Goal: Task Accomplishment & Management: Use online tool/utility

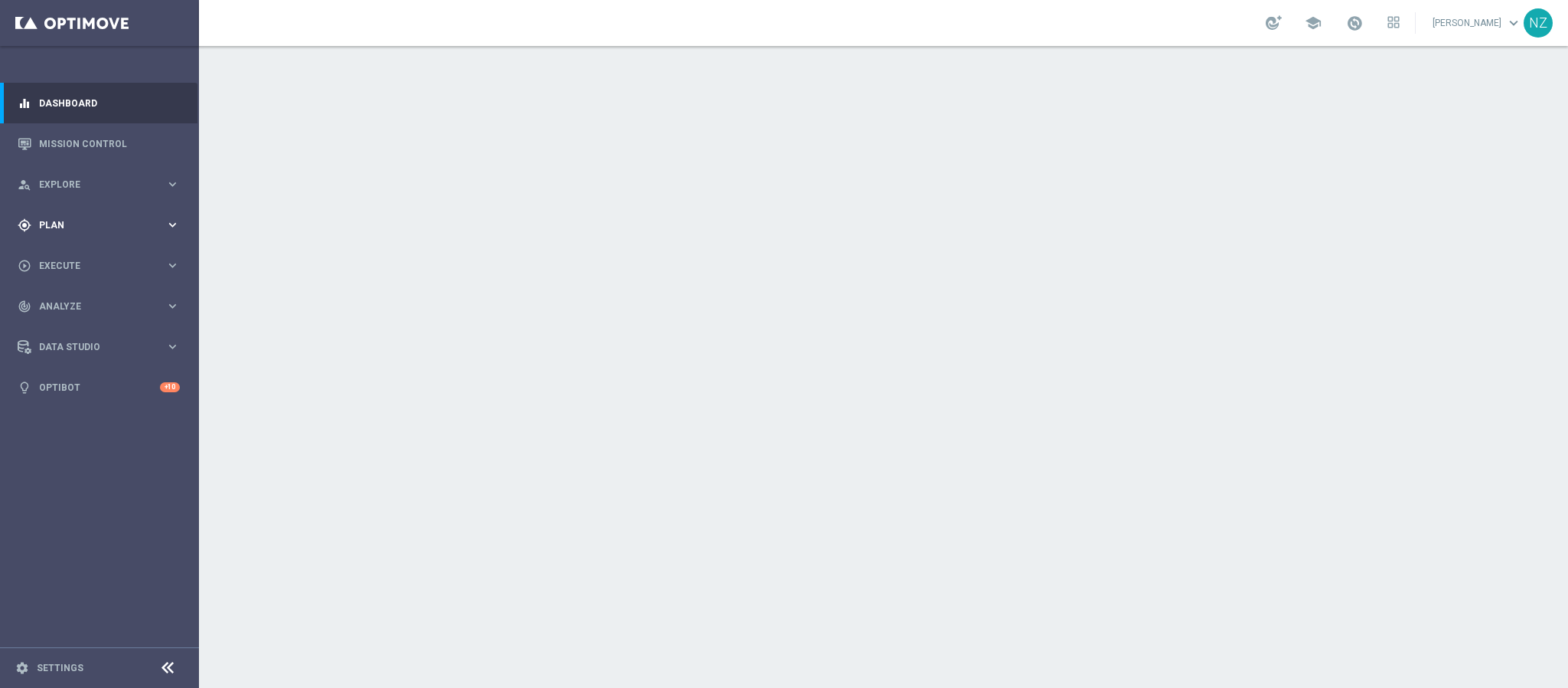
click at [73, 223] on span "Plan" at bounding box center [102, 225] width 126 height 9
click at [92, 304] on span "Templates" at bounding box center [95, 302] width 110 height 9
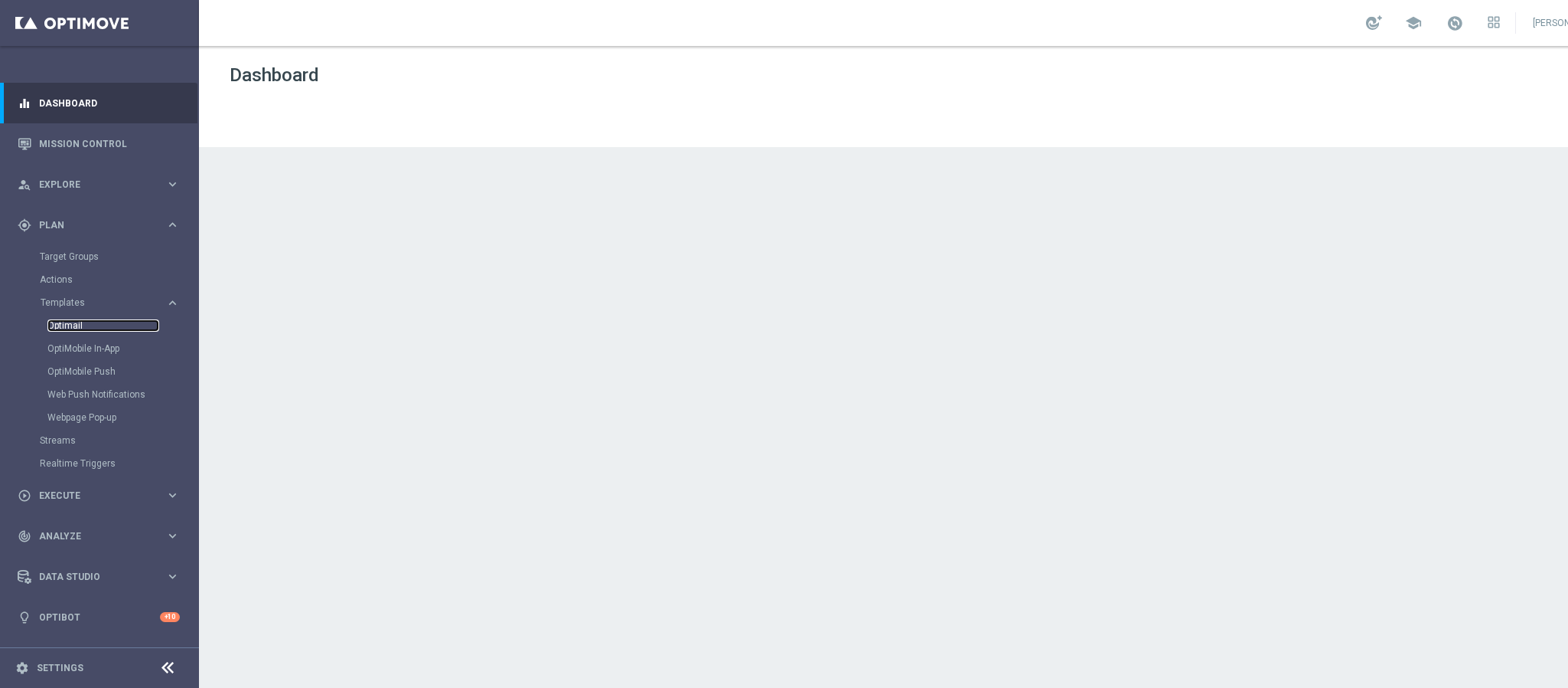
click at [106, 326] on link "Optimail" at bounding box center [103, 324] width 111 height 12
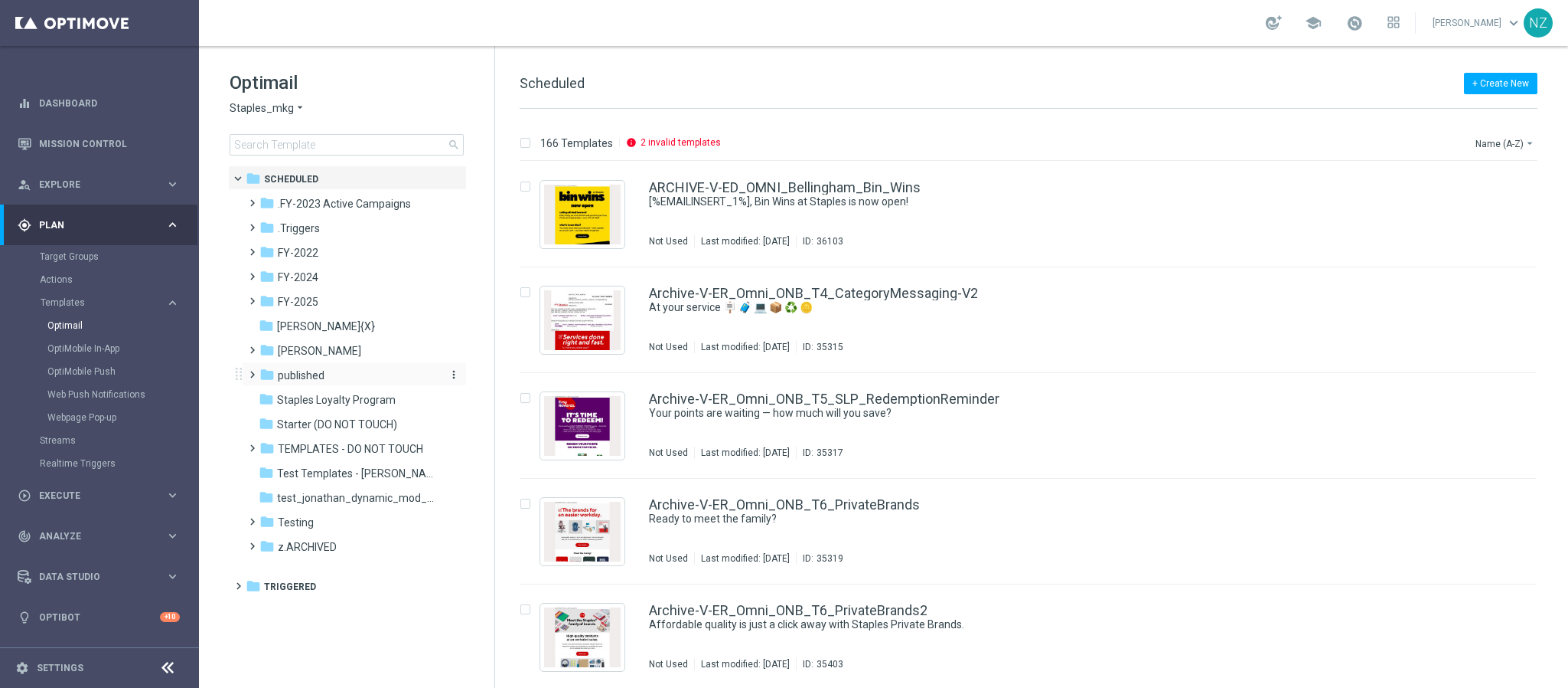
click at [292, 371] on span "published" at bounding box center [300, 375] width 47 height 14
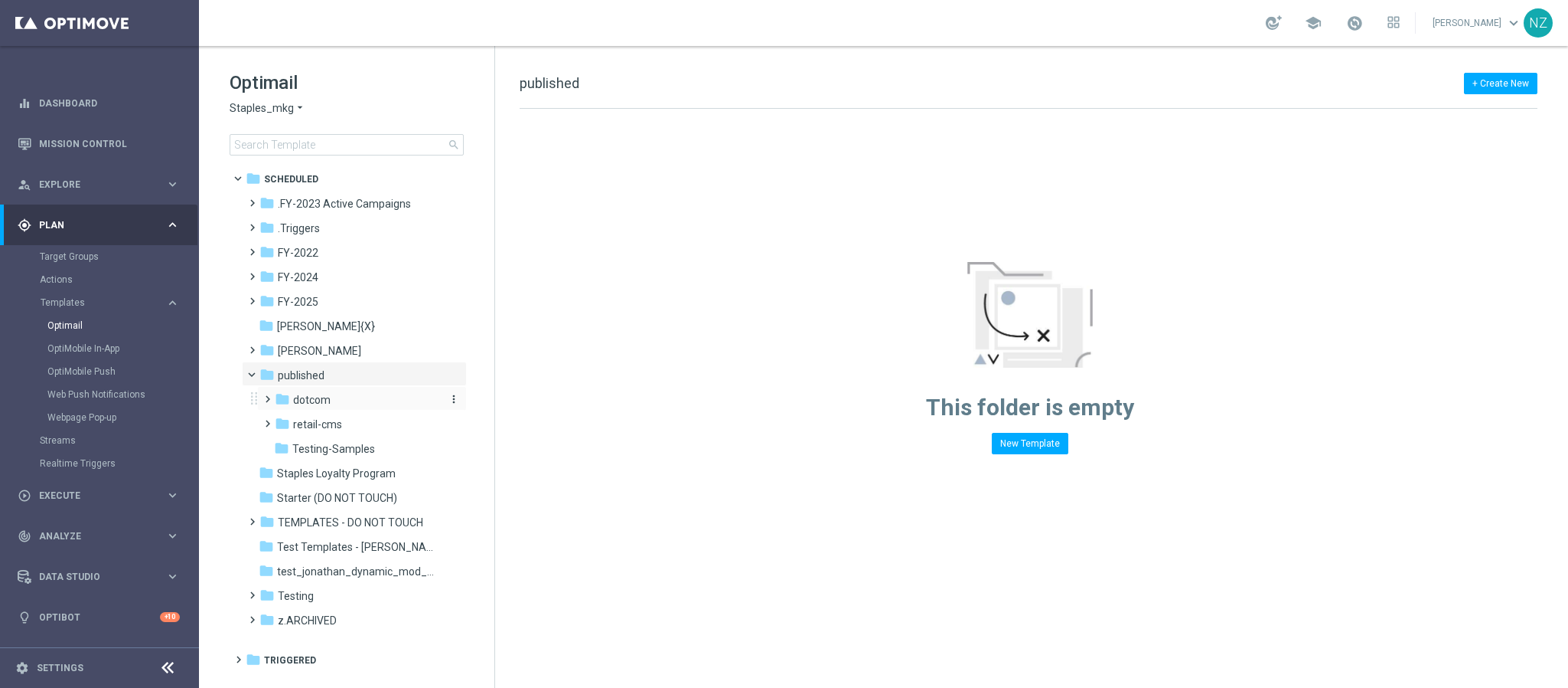
click at [309, 402] on span "dotcom" at bounding box center [311, 399] width 37 height 14
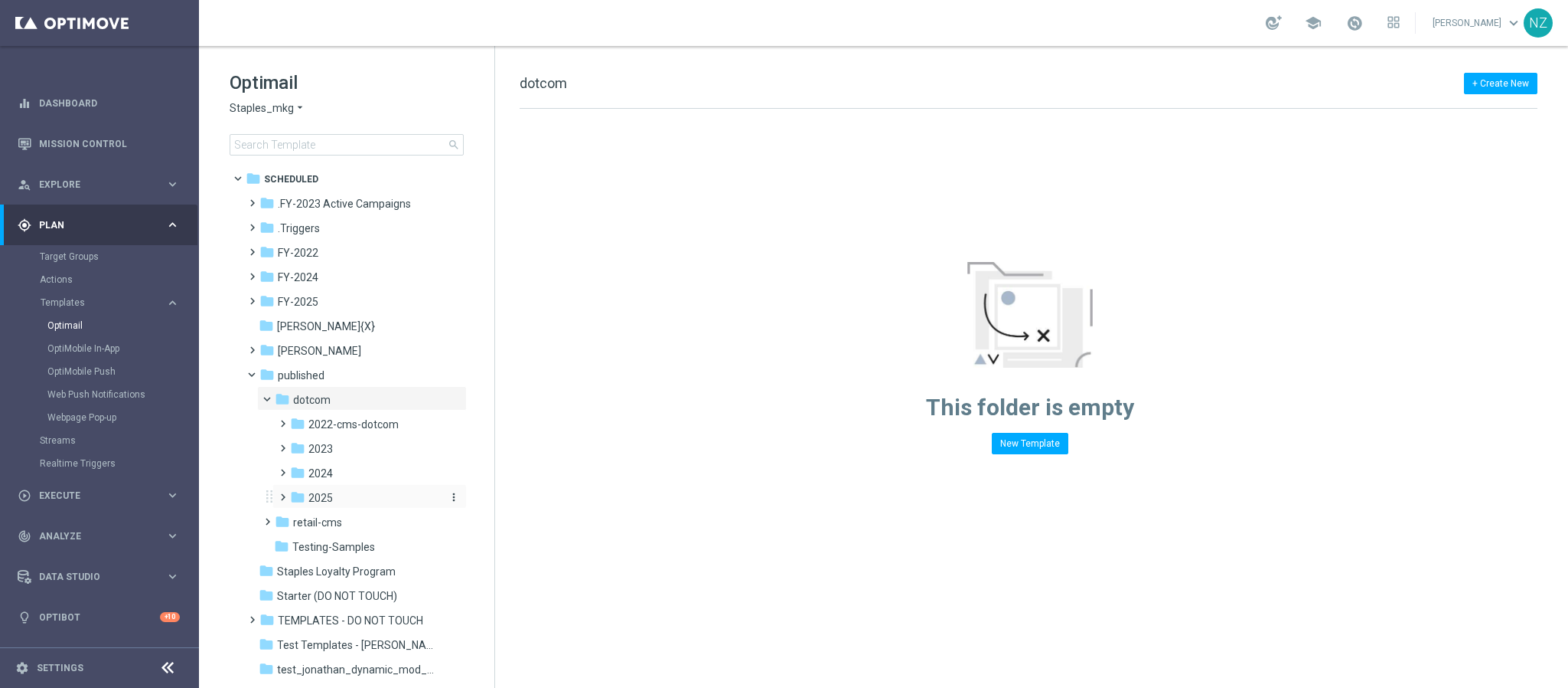
click at [310, 506] on div "folder 2025" at bounding box center [365, 498] width 150 height 17
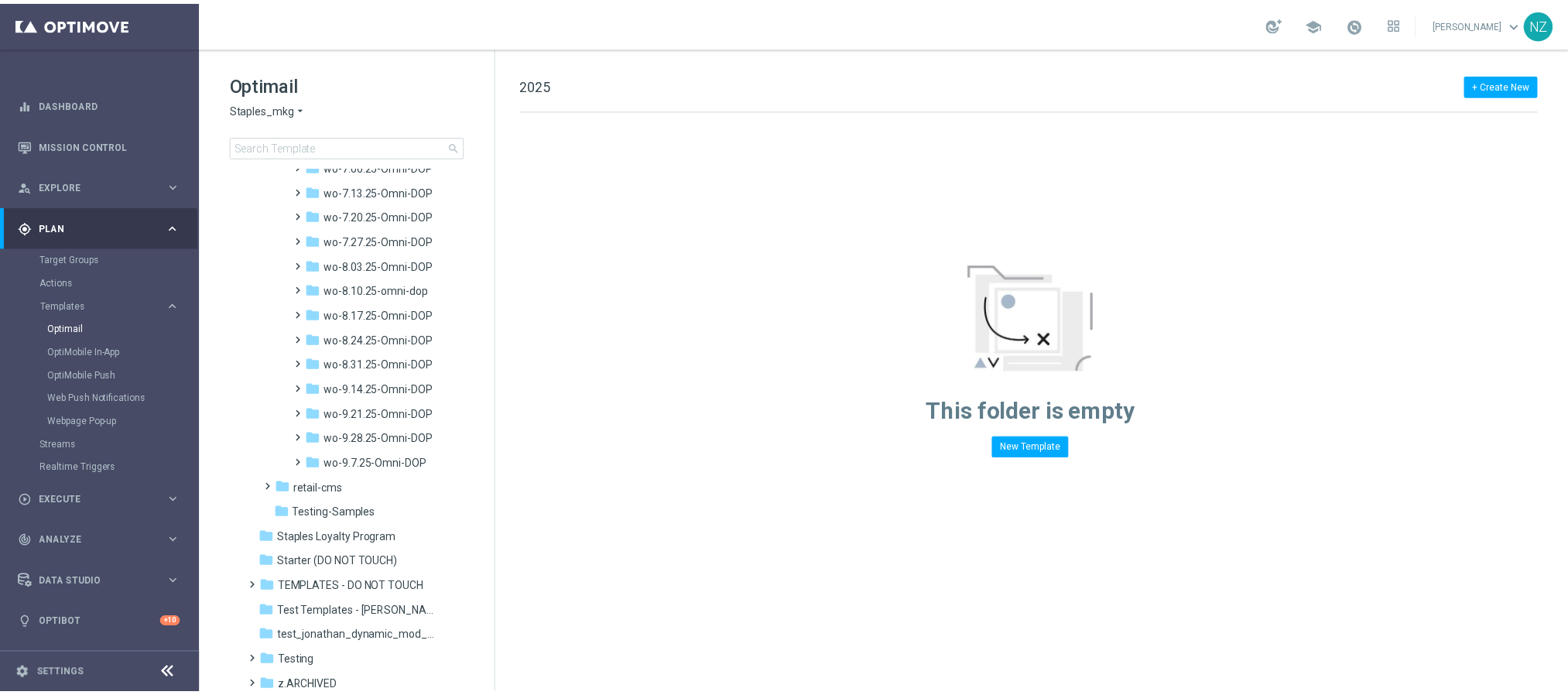
scroll to position [1508, 0]
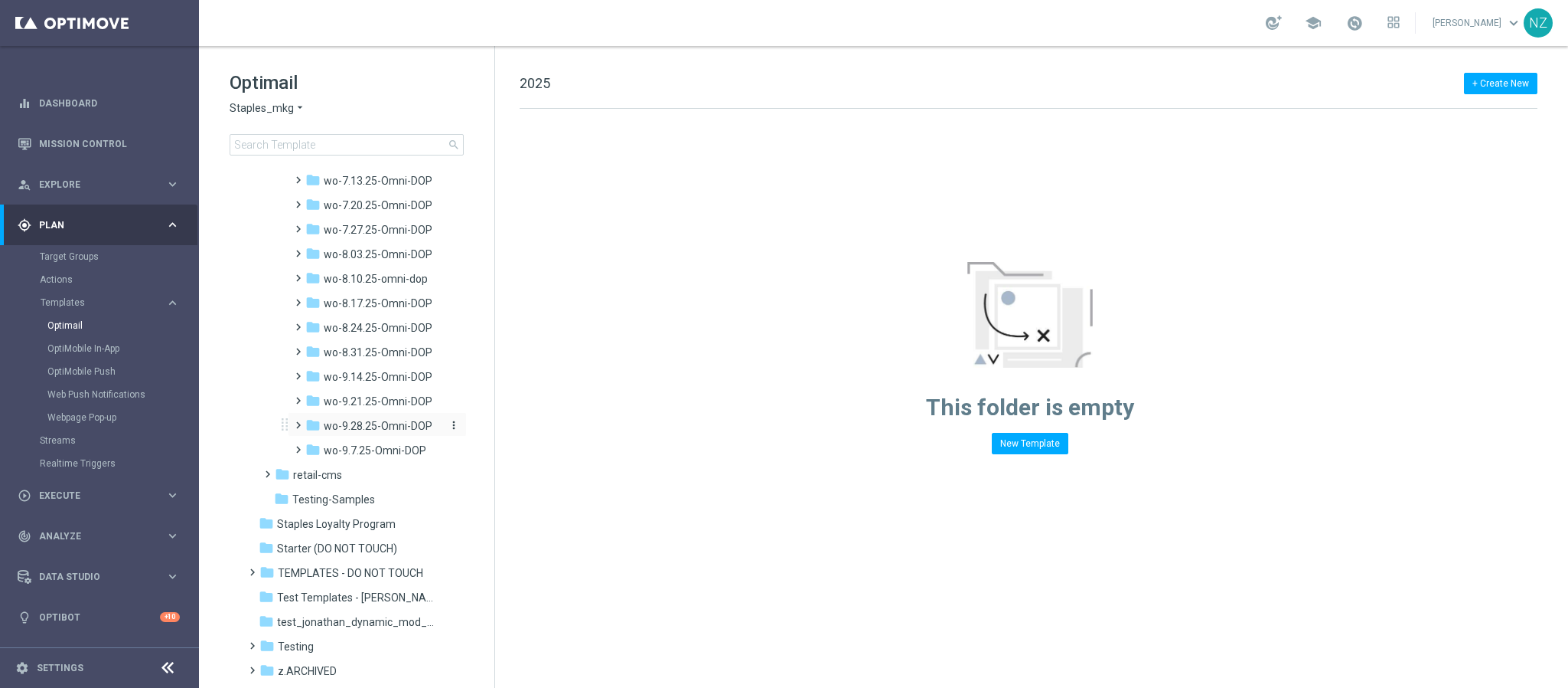
click at [366, 418] on span "wo-9.28.25-Omni-DOP" at bounding box center [377, 425] width 109 height 14
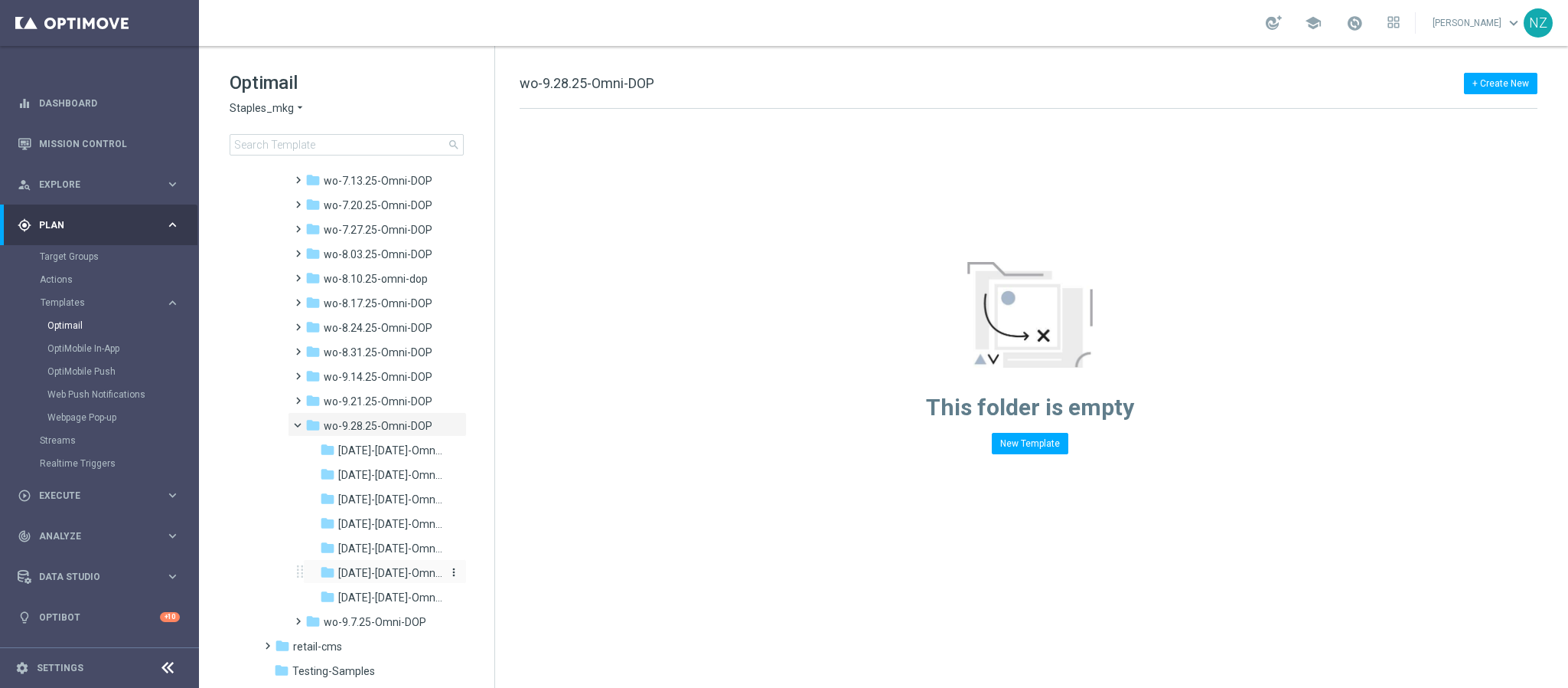
click at [373, 567] on span "9.29.25-Monday-Omni-DOP_{X}" at bounding box center [390, 572] width 104 height 14
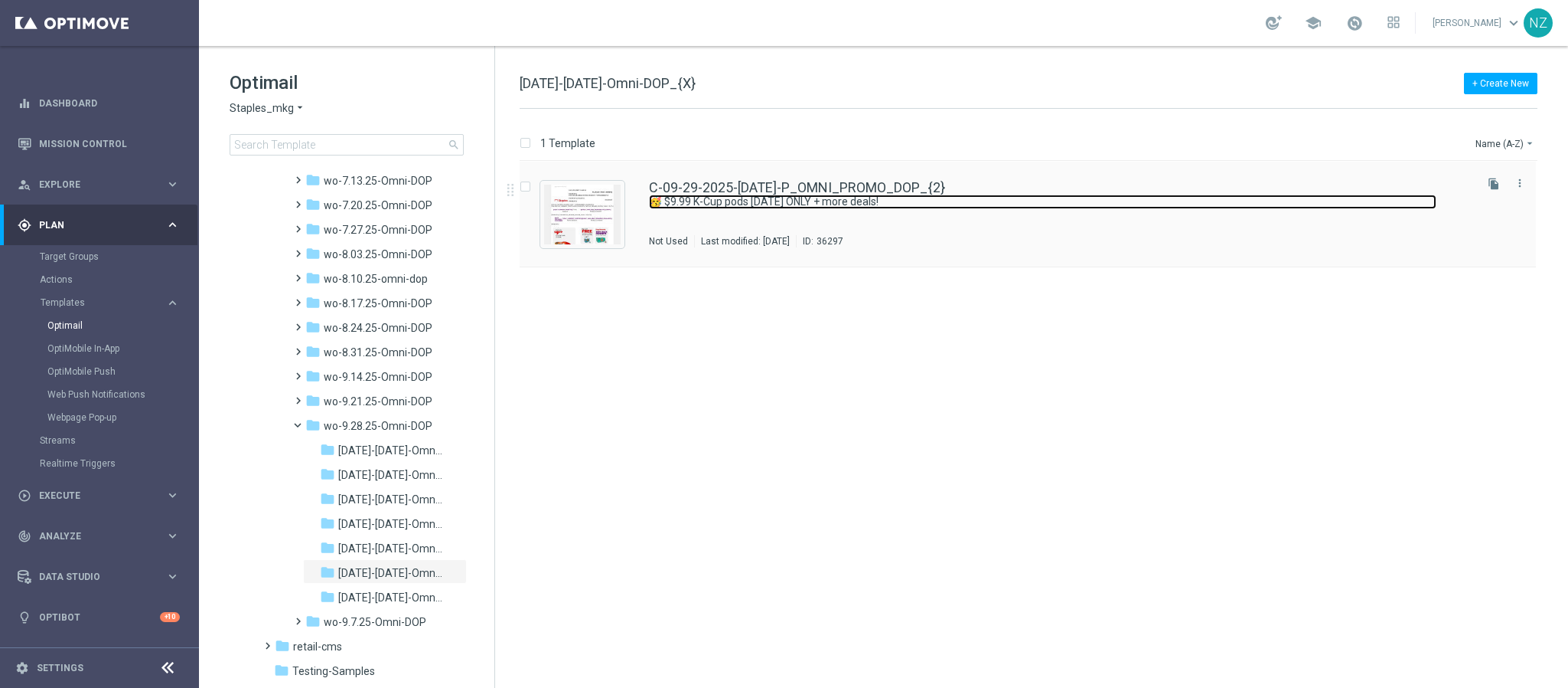
click at [1052, 206] on link "🥳 $9.99 K-Cup pods TODAY ONLY + more deals!" at bounding box center [1043, 202] width 787 height 15
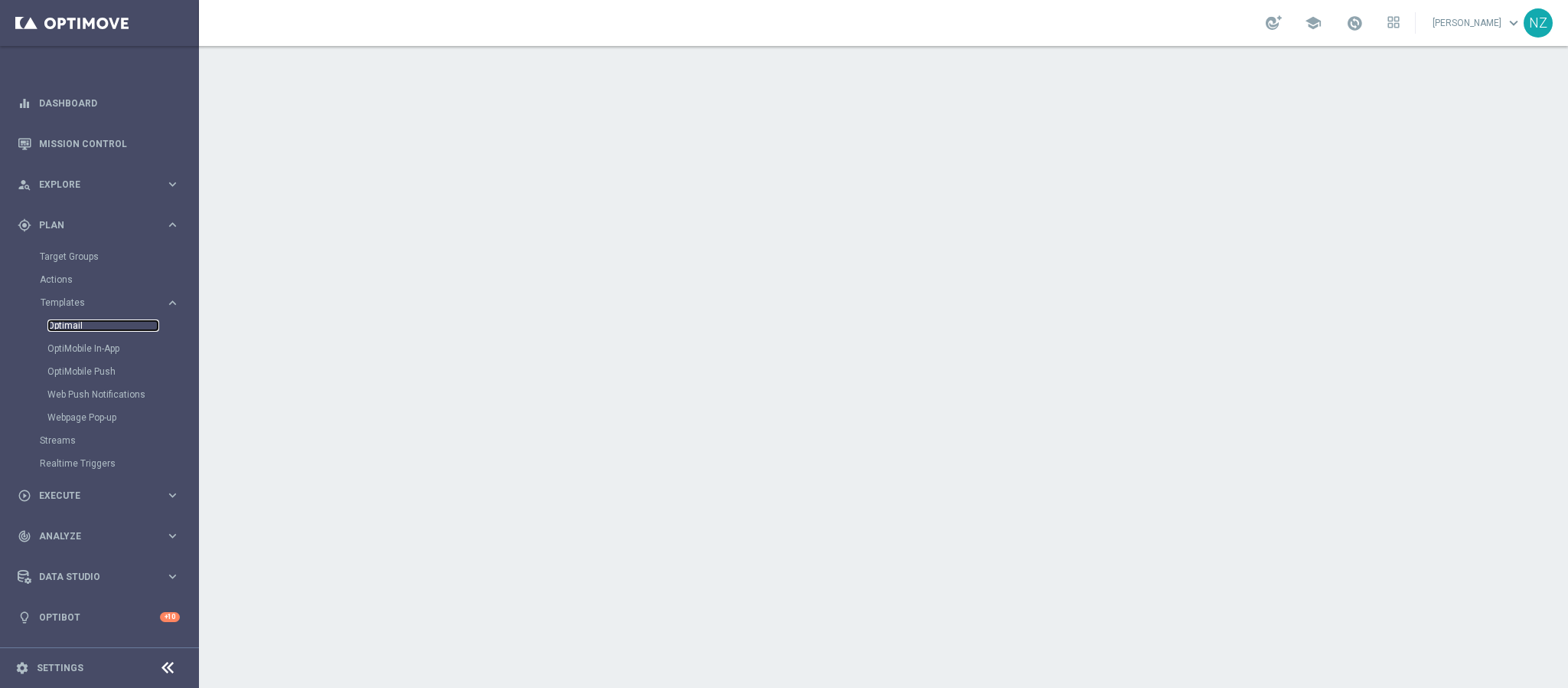
click at [58, 323] on link "Optimail" at bounding box center [103, 324] width 111 height 12
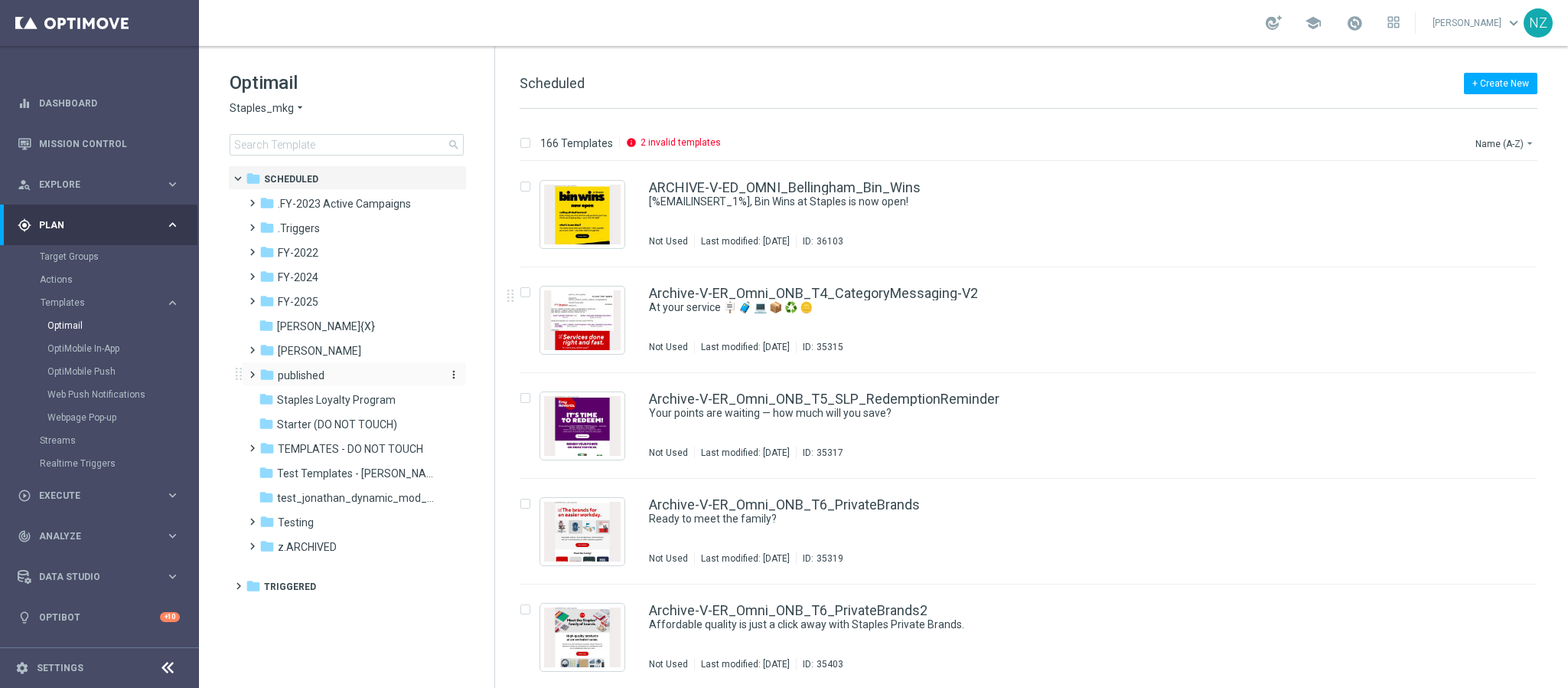
click at [310, 377] on span "published" at bounding box center [300, 375] width 47 height 14
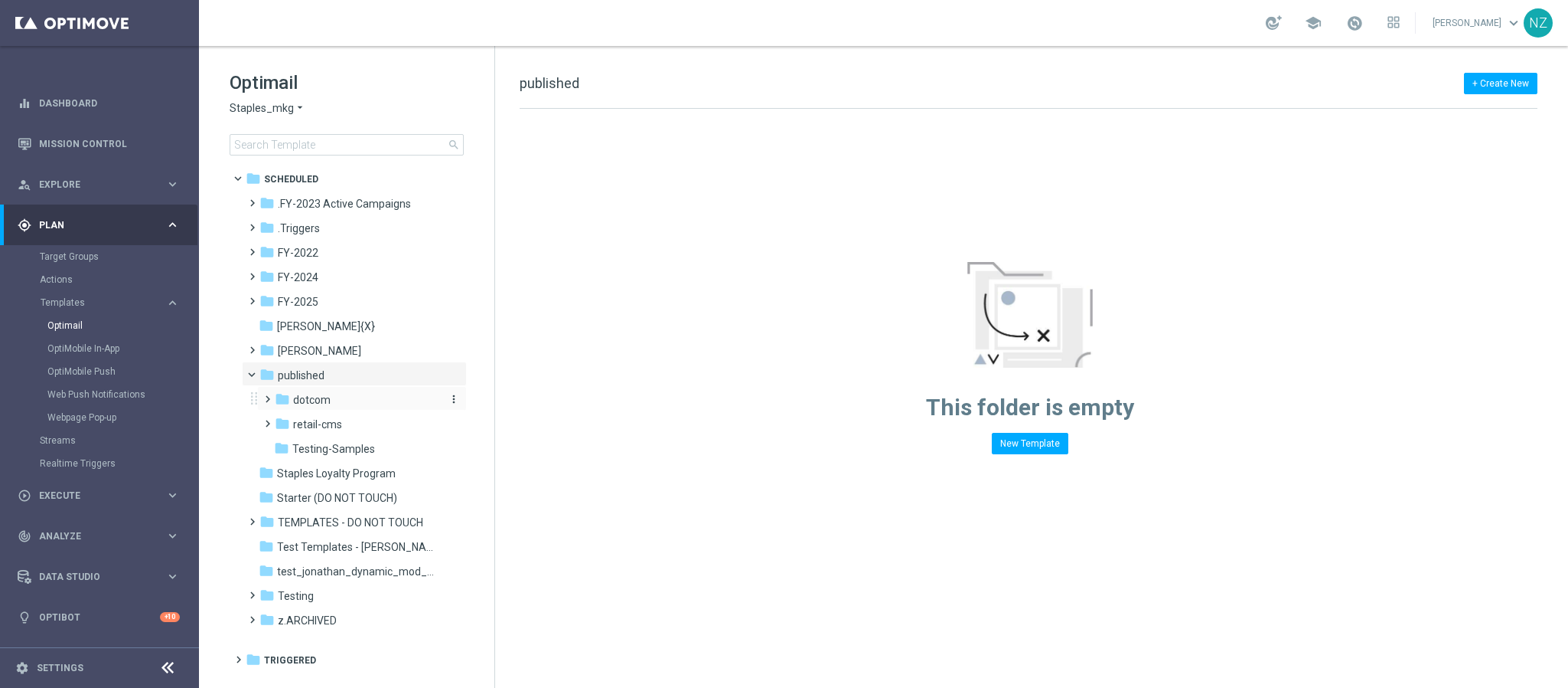
click at [321, 403] on span "dotcom" at bounding box center [311, 399] width 37 height 14
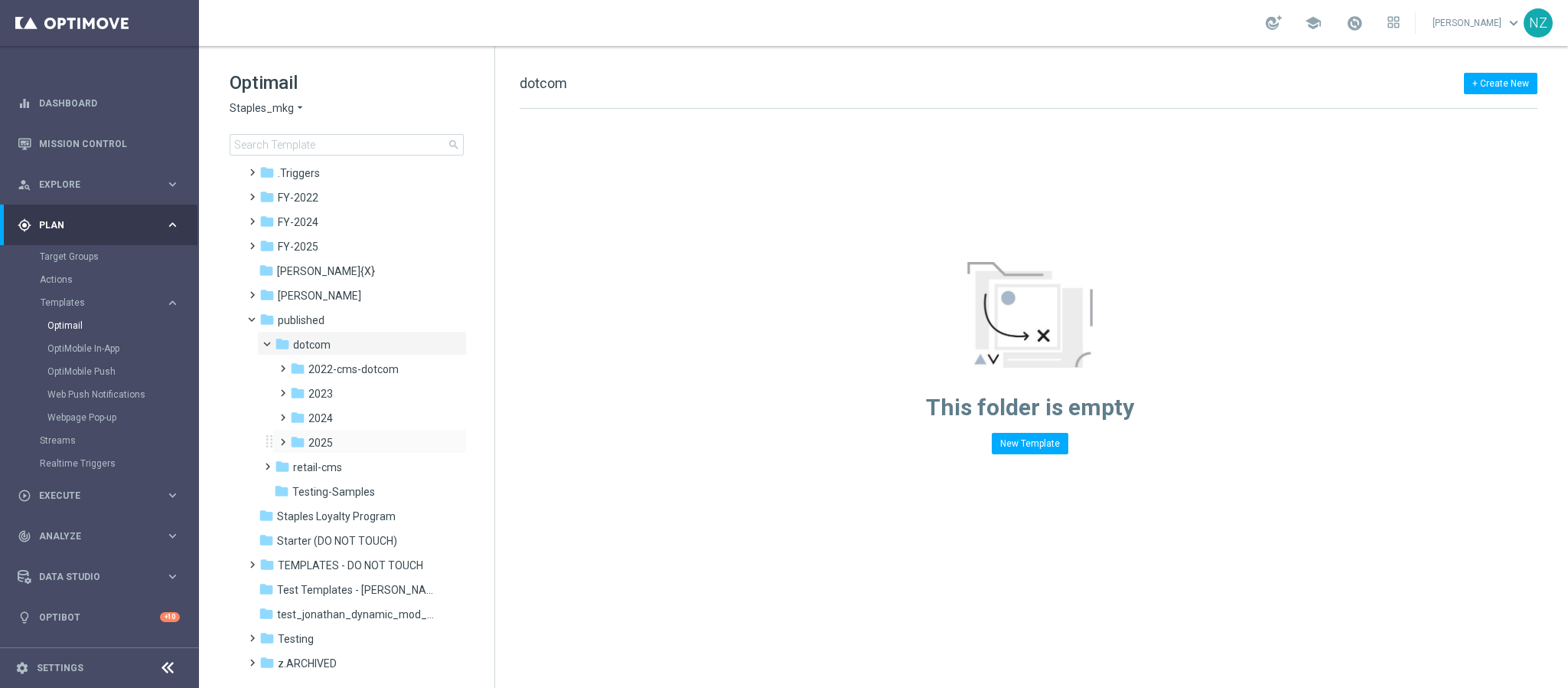
scroll to position [83, 0]
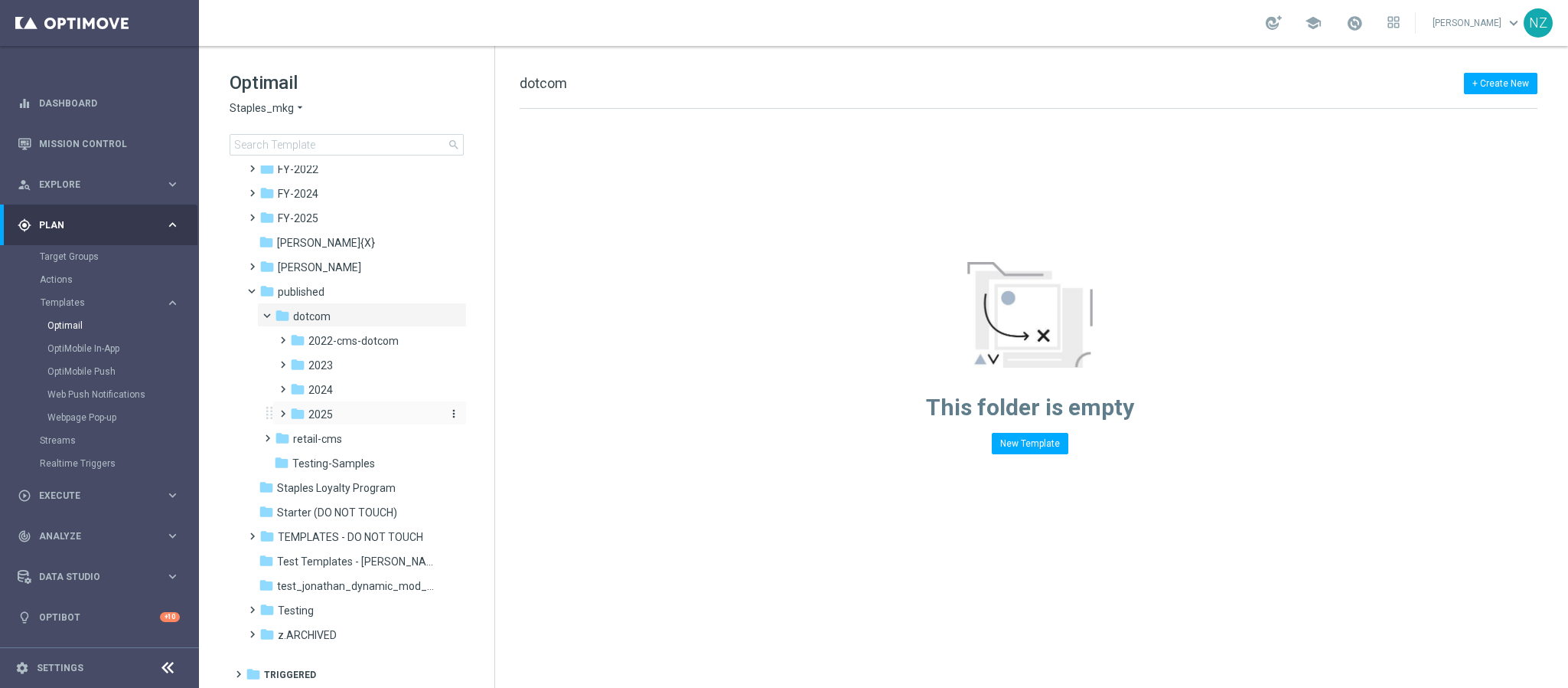
click at [317, 409] on span "2025" at bounding box center [321, 414] width 25 height 14
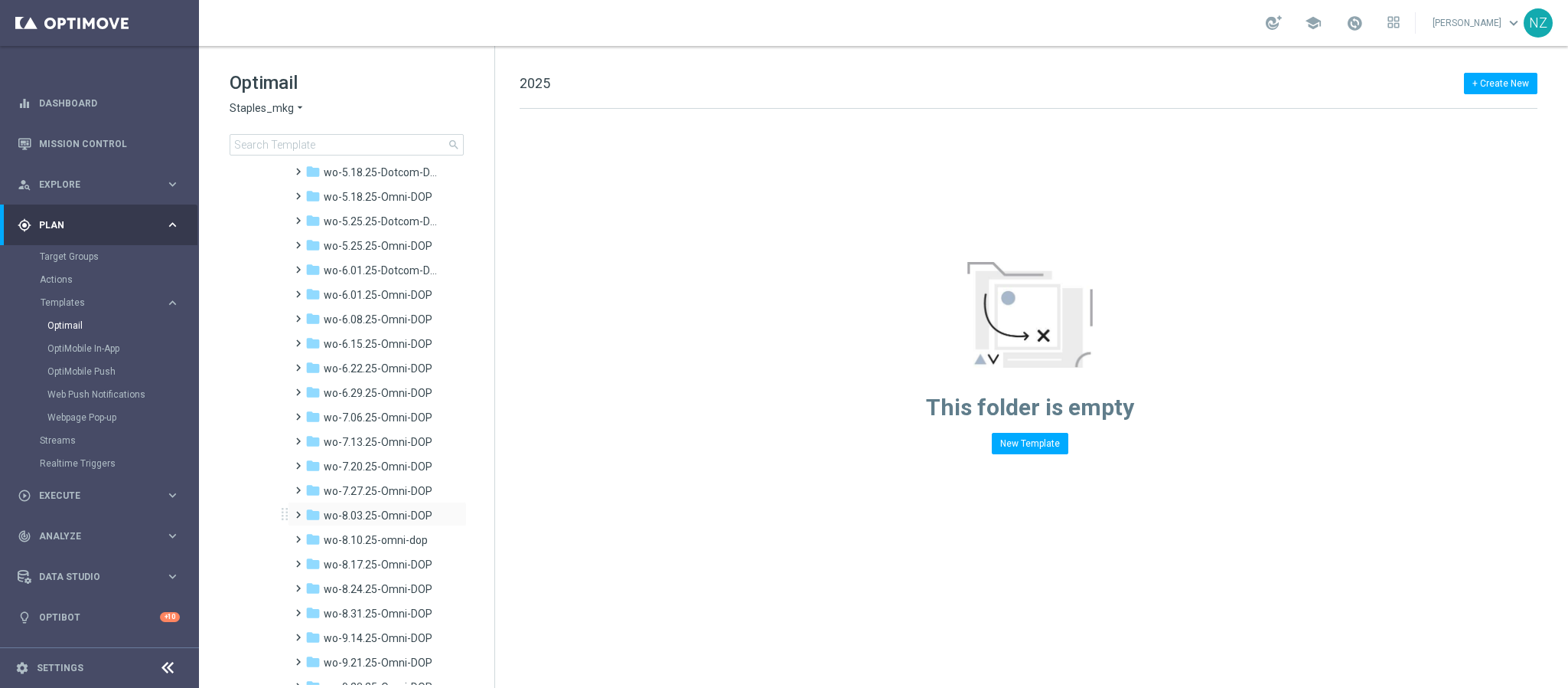
scroll to position [1529, 0]
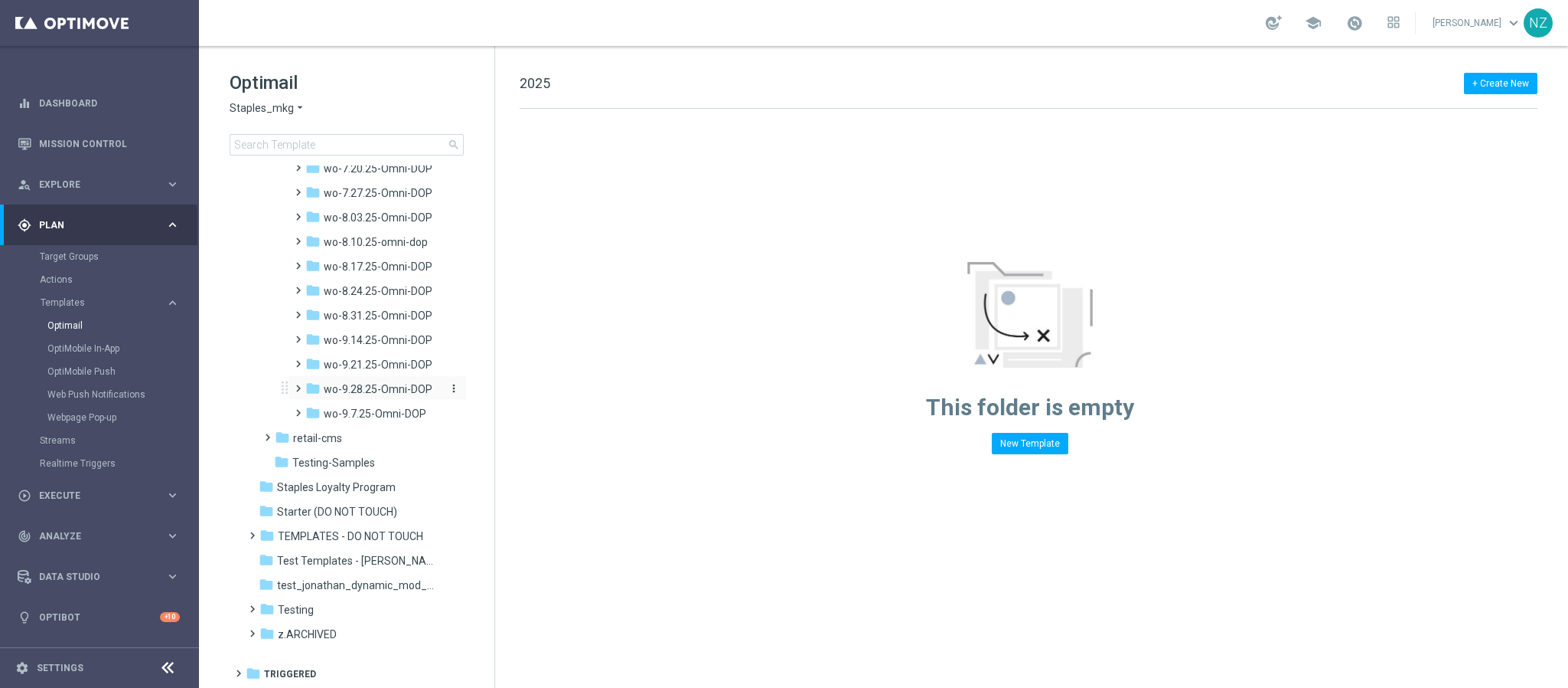
click at [361, 382] on span "wo-9.28.25-Omni-DOP" at bounding box center [377, 388] width 109 height 14
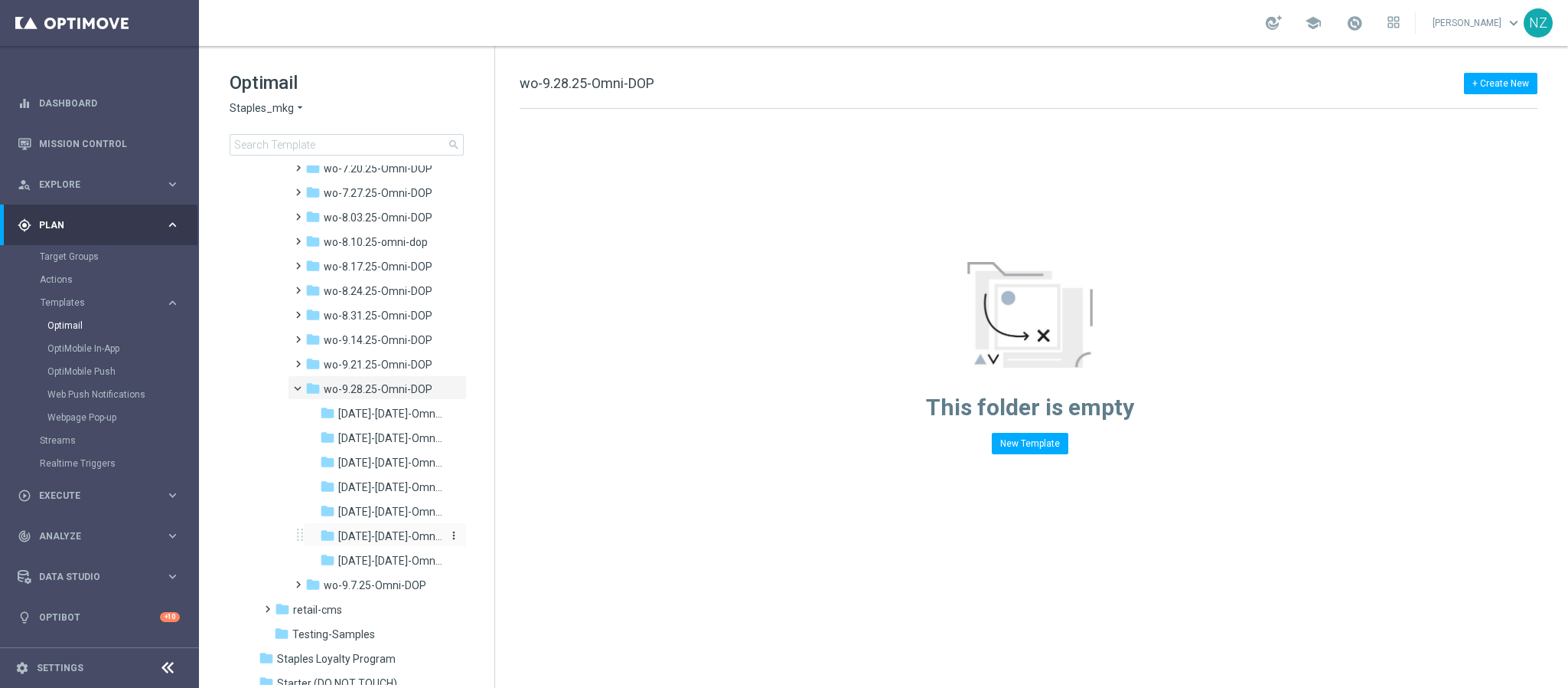
click at [385, 532] on span "9.29.25-Monday-Omni-DOP_{X}" at bounding box center [390, 535] width 104 height 14
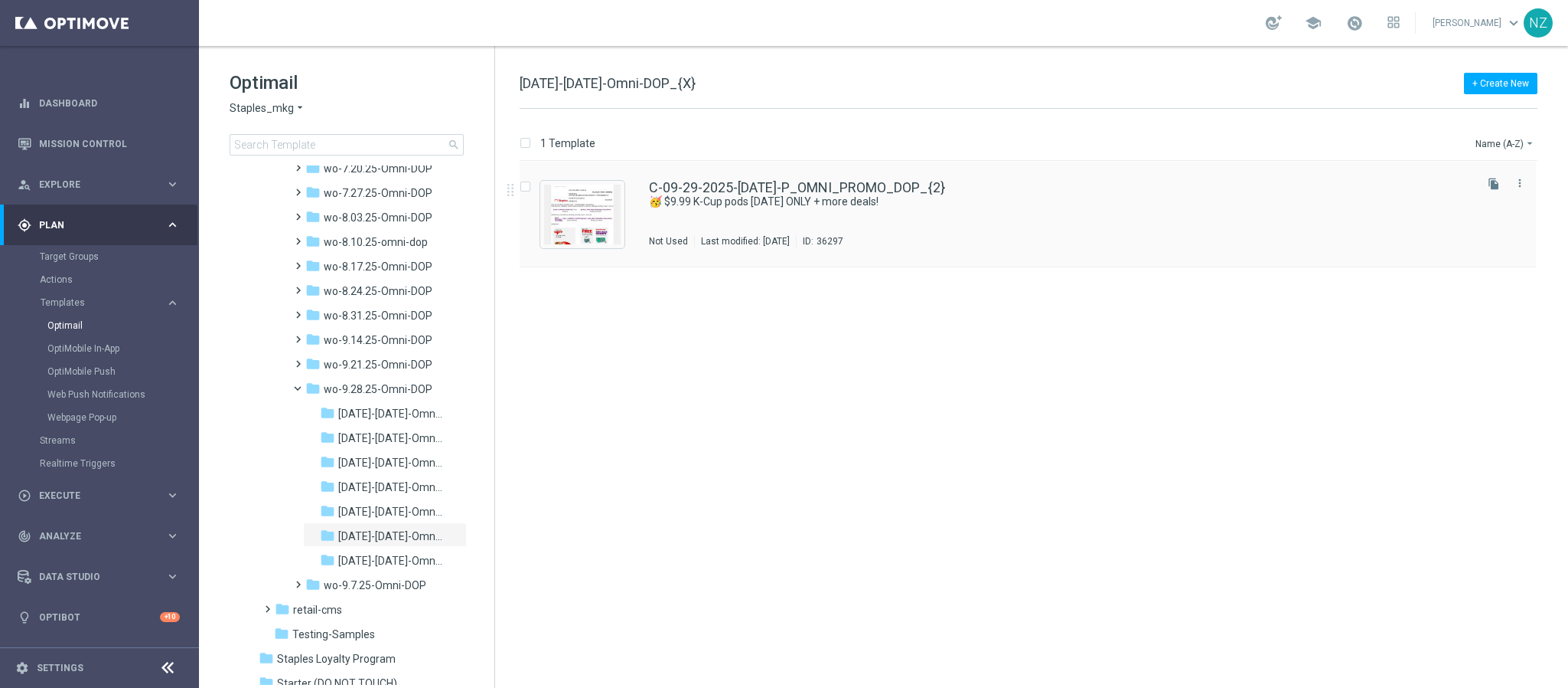
click at [1108, 232] on div "C-09-29-2025-Monday-P_OMNI_PROMO_DOP_{2} 🥳 $9.99 K-Cup pods TODAY ONLY + more d…" at bounding box center [1060, 214] width 823 height 67
